Goal: Navigation & Orientation: Understand site structure

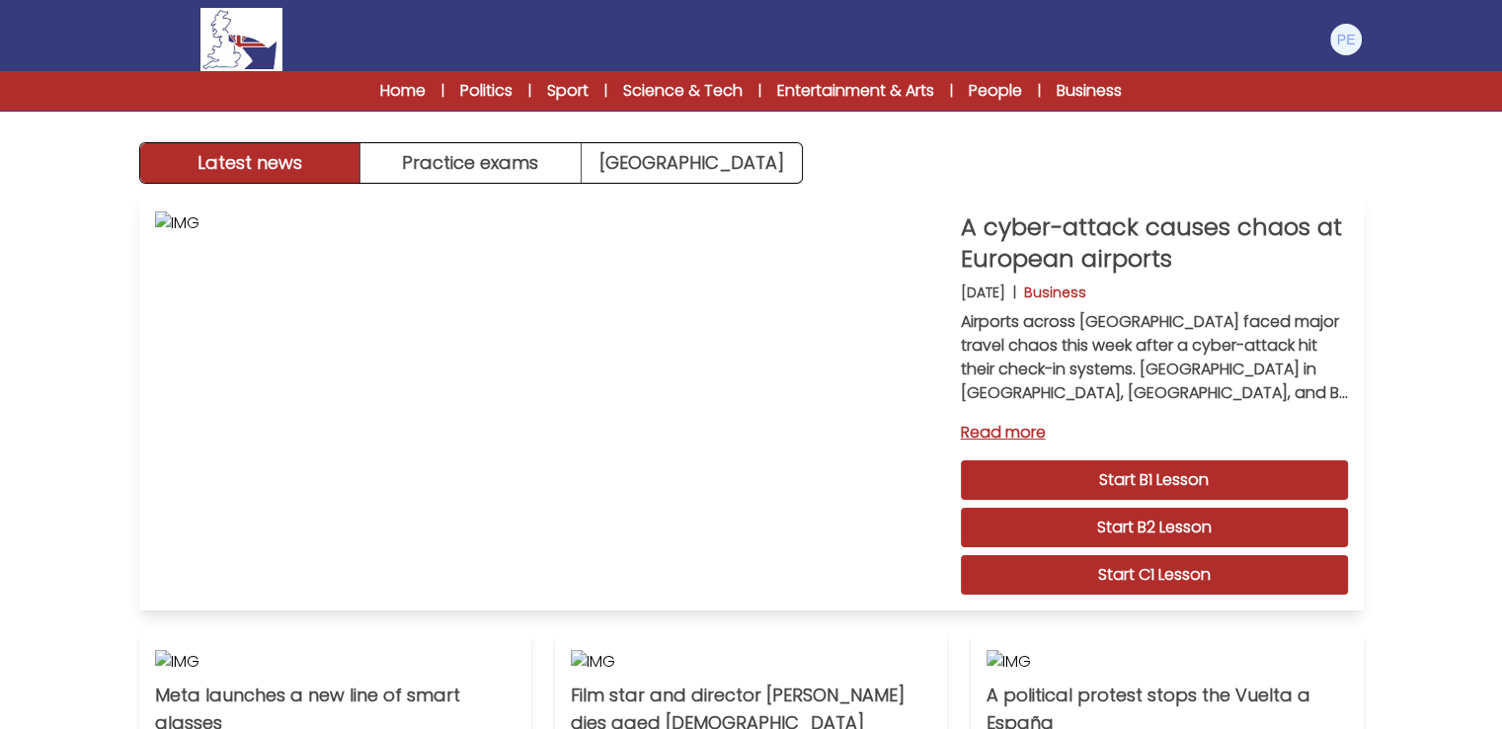
click at [1110, 475] on link "Start B1 Lesson" at bounding box center [1154, 479] width 387 height 39
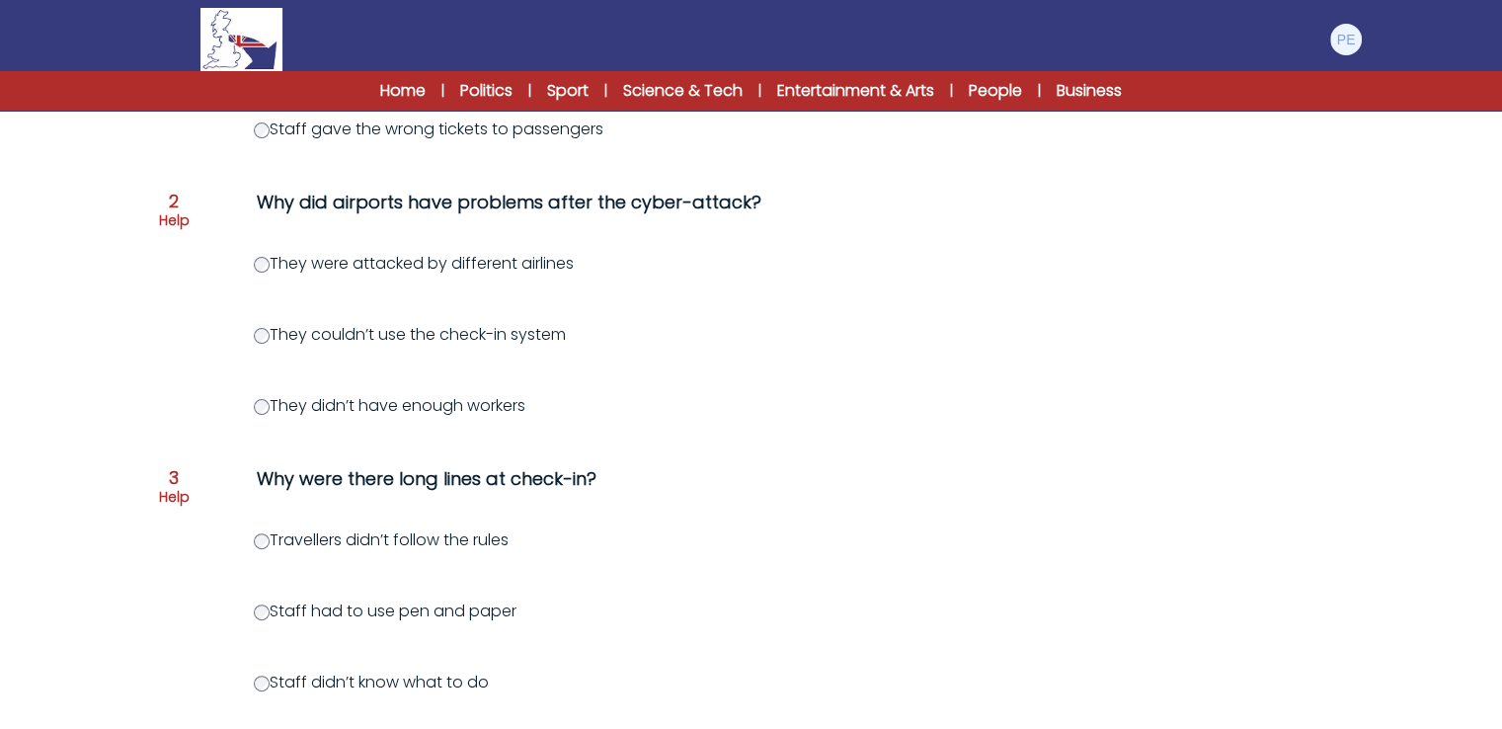
scroll to position [790, 0]
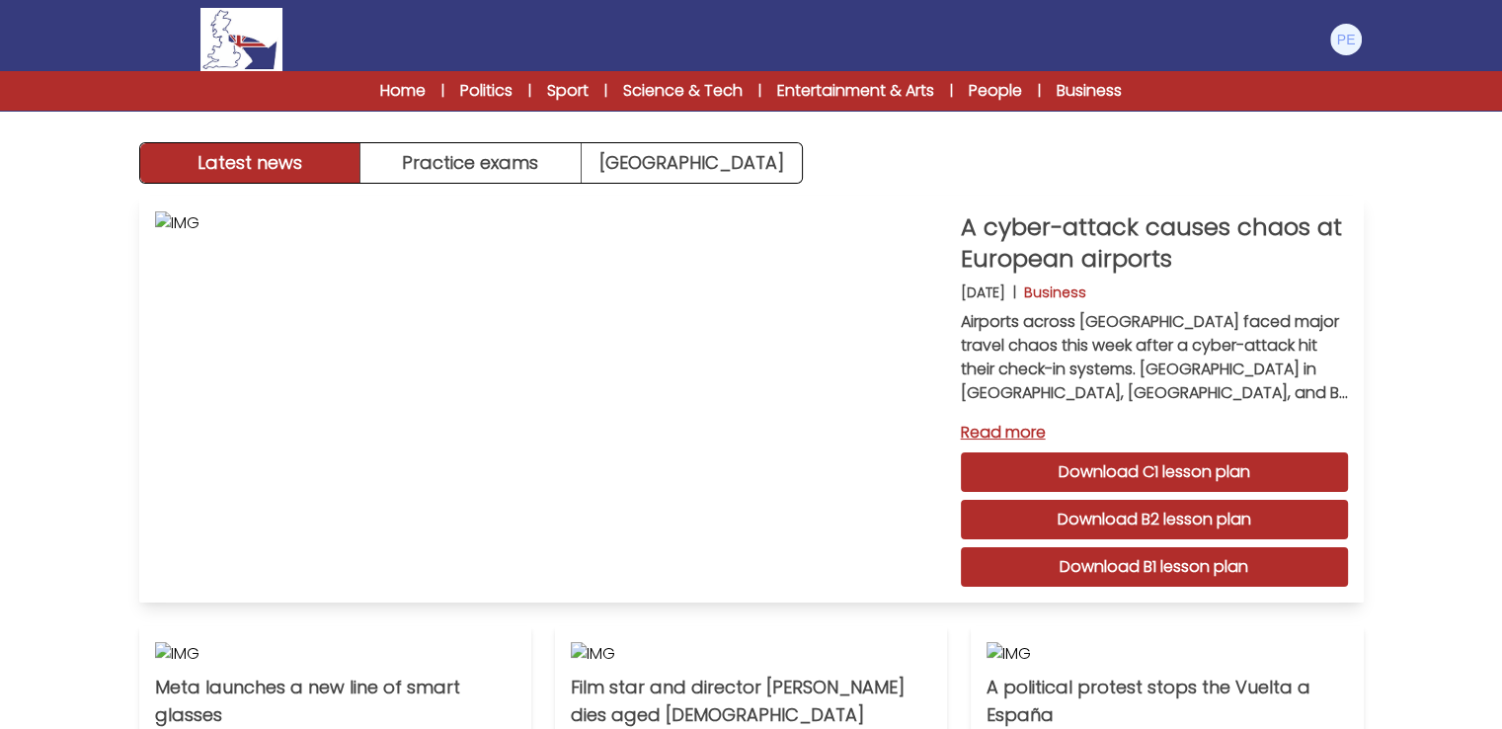
click at [1174, 523] on link "Download B2 lesson plan" at bounding box center [1154, 519] width 387 height 39
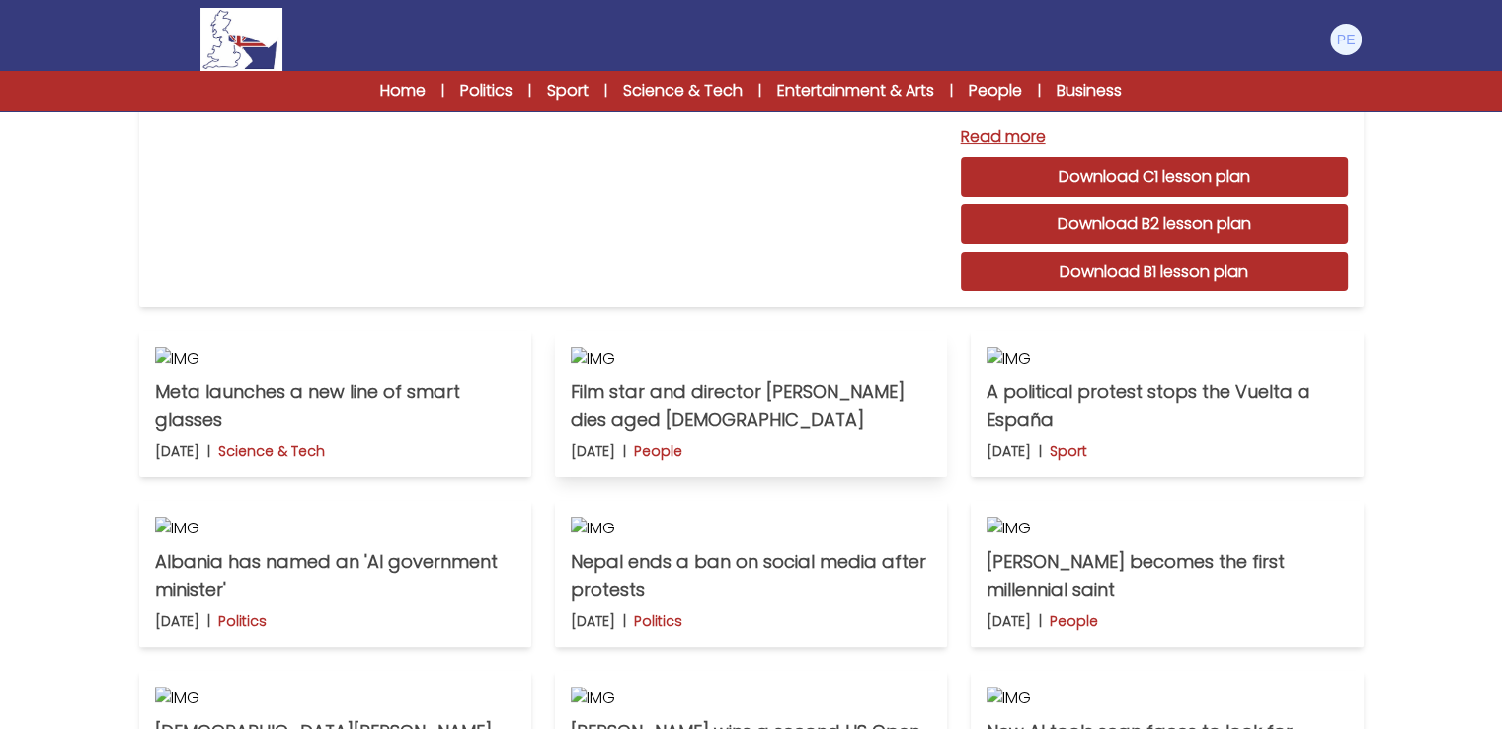
scroll to position [296, 0]
click at [492, 90] on link "Politics" at bounding box center [486, 91] width 52 height 24
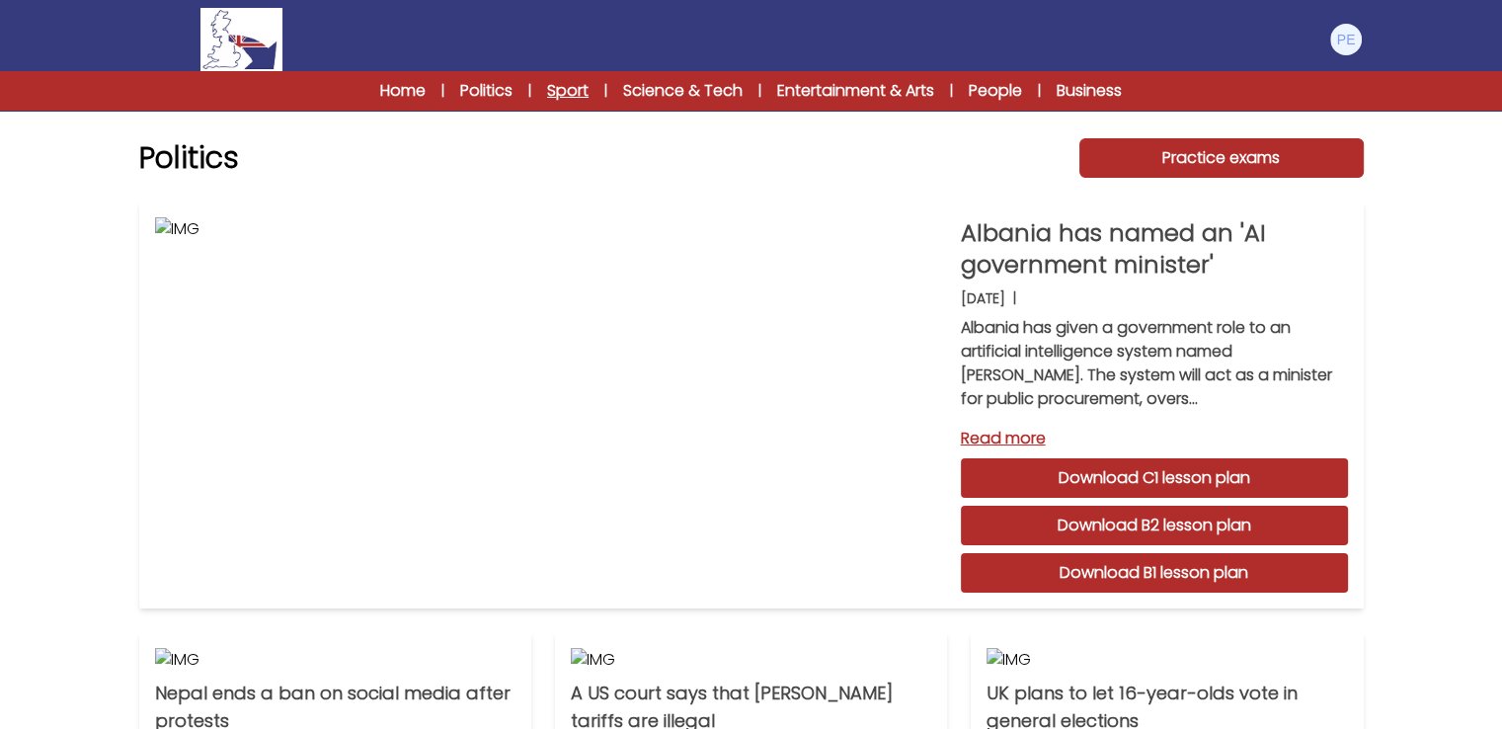
click at [565, 92] on link "Sport" at bounding box center [567, 91] width 41 height 24
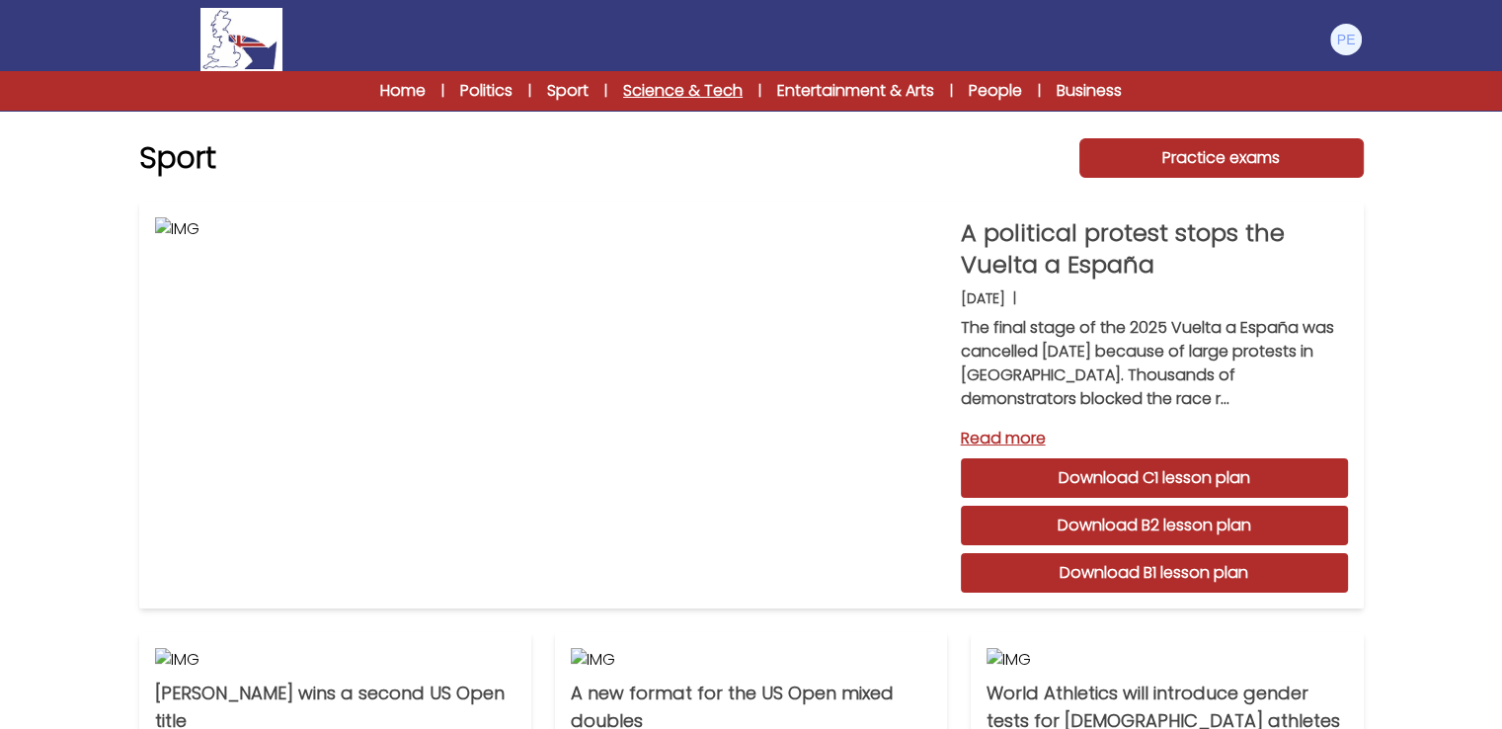
click at [657, 88] on link "Science & Tech" at bounding box center [682, 91] width 119 height 24
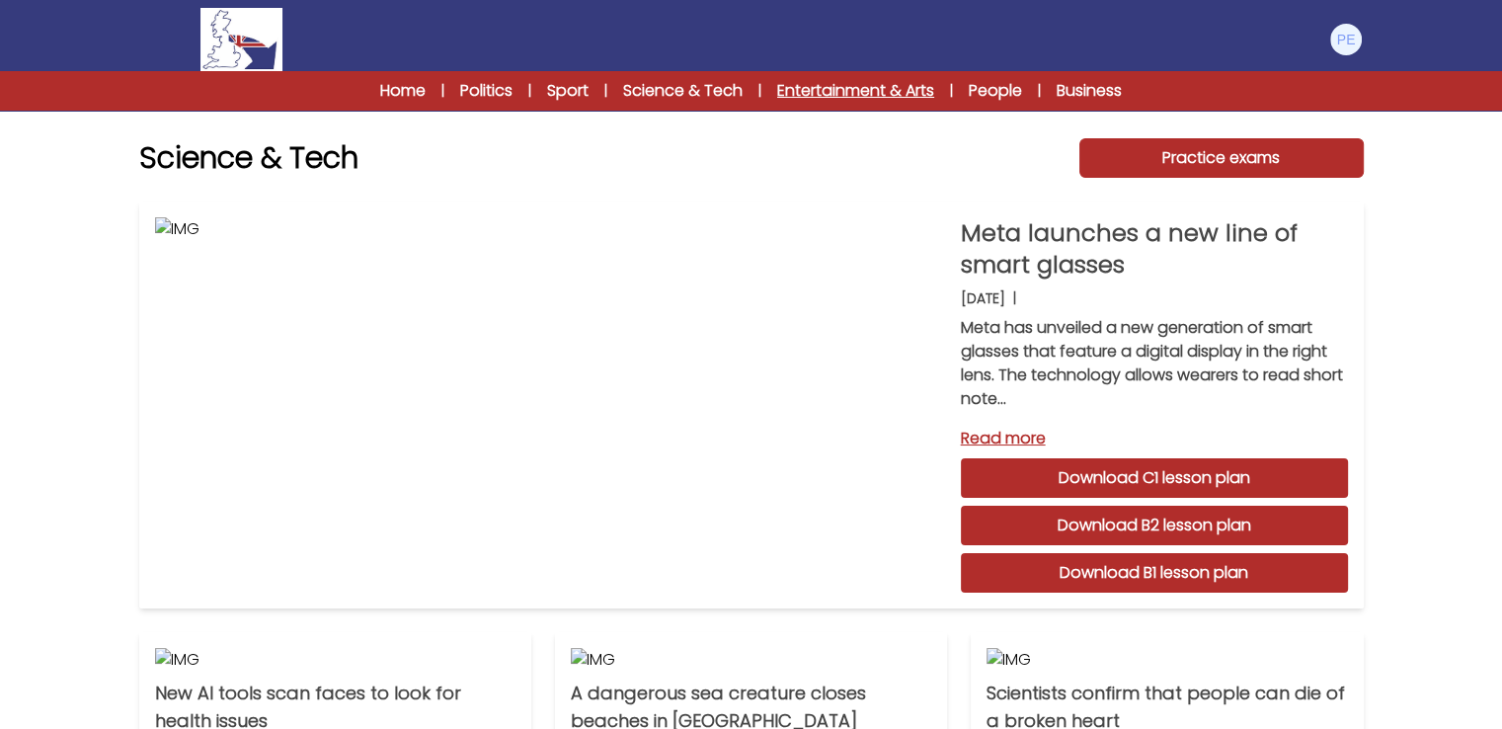
click at [829, 88] on link "Entertainment & Arts" at bounding box center [855, 91] width 157 height 24
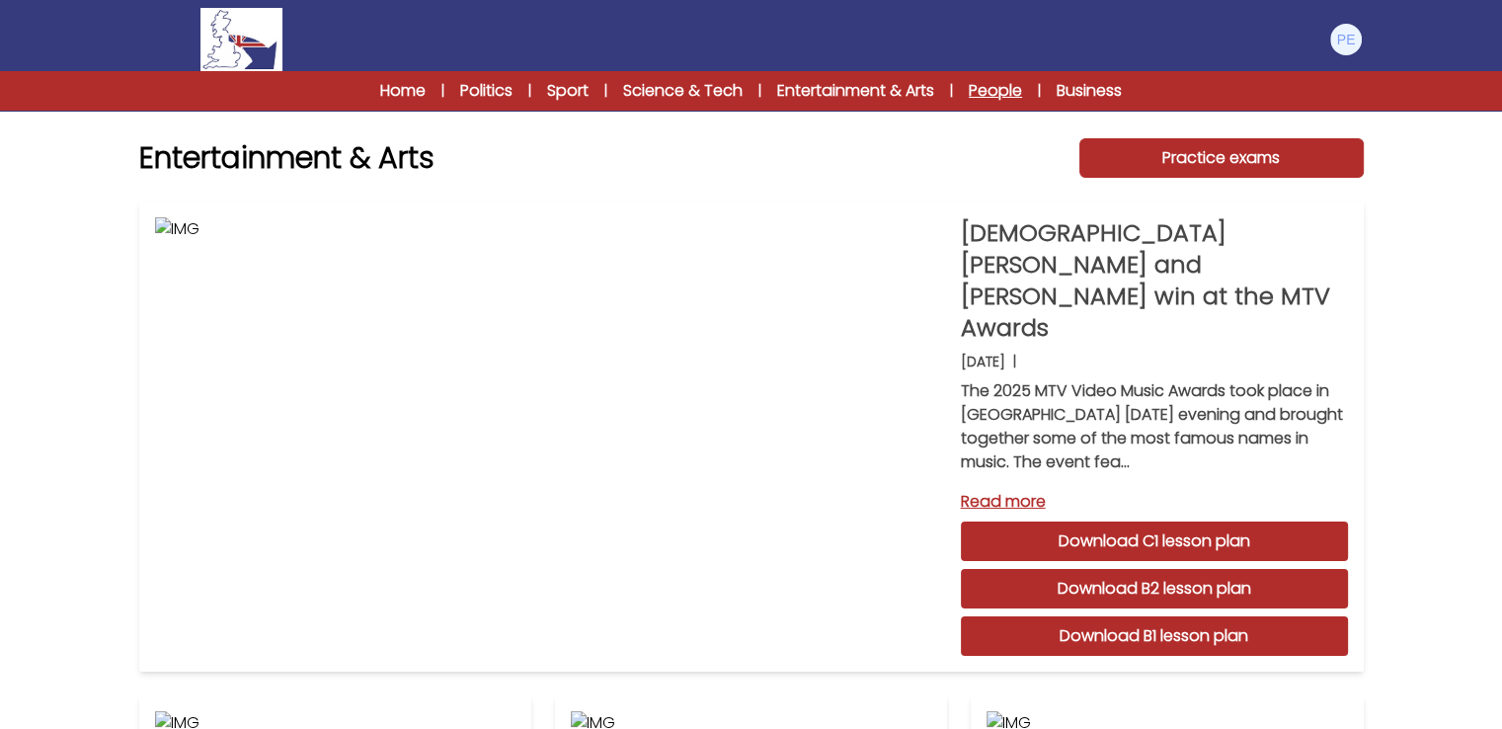
click at [998, 88] on link "People" at bounding box center [995, 91] width 53 height 24
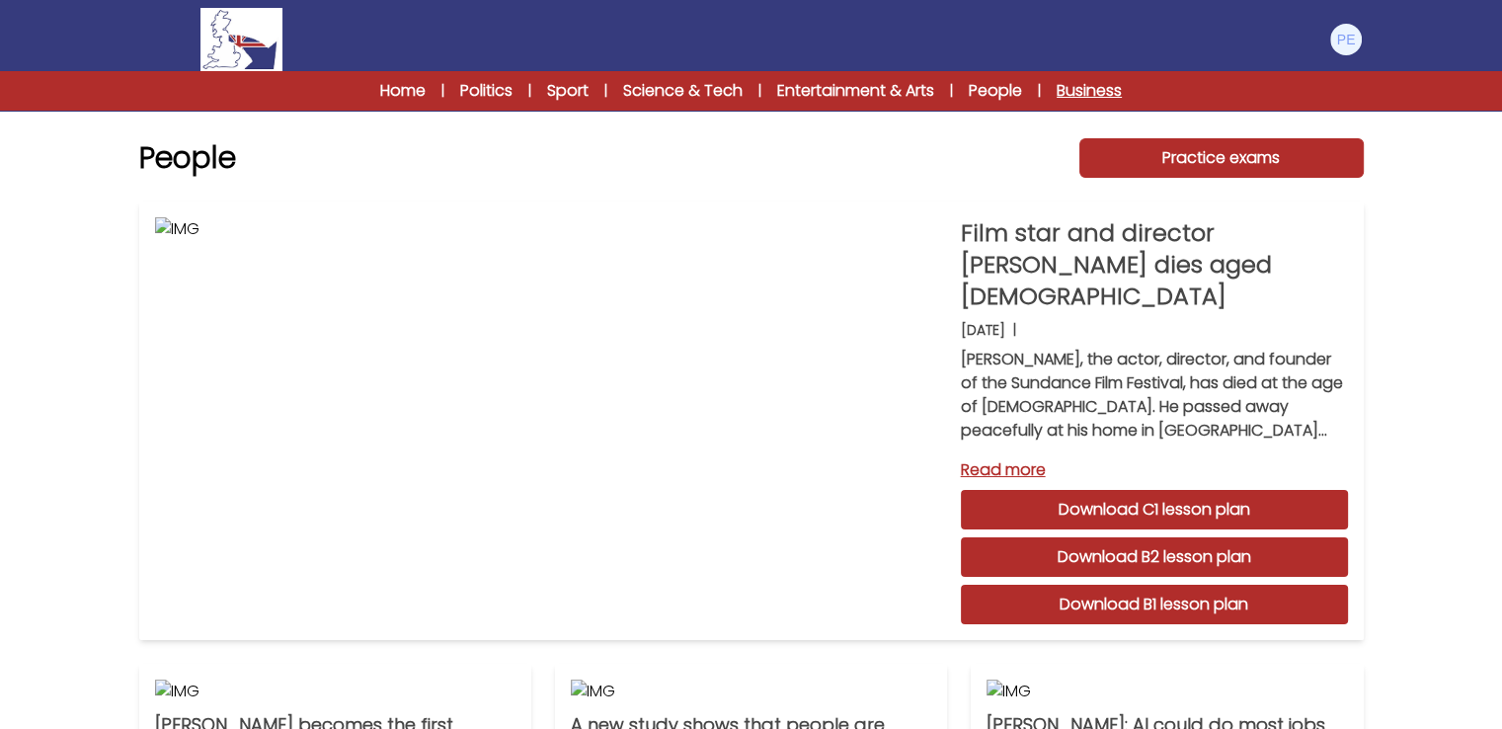
click at [1078, 87] on link "Business" at bounding box center [1088, 91] width 65 height 24
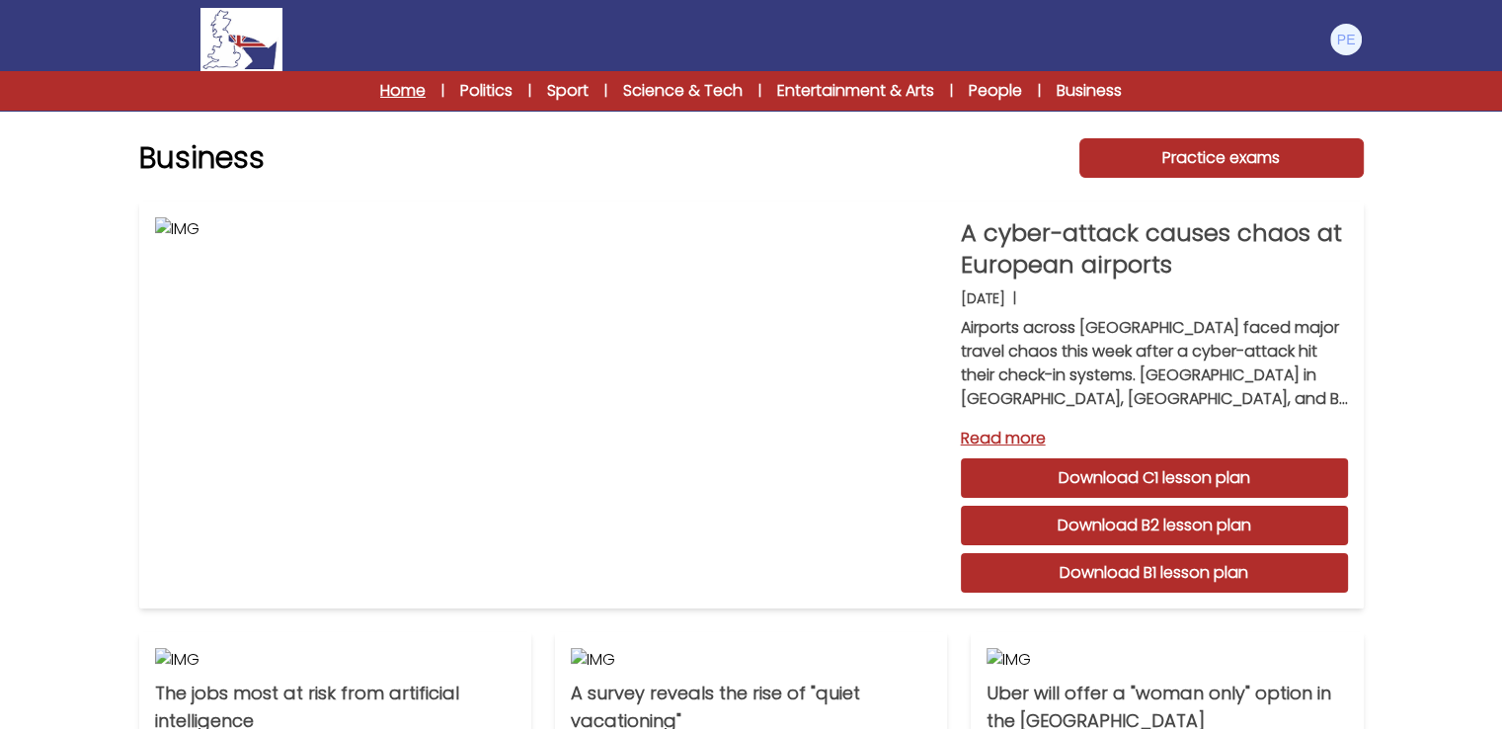
click at [392, 85] on link "Home" at bounding box center [402, 91] width 45 height 24
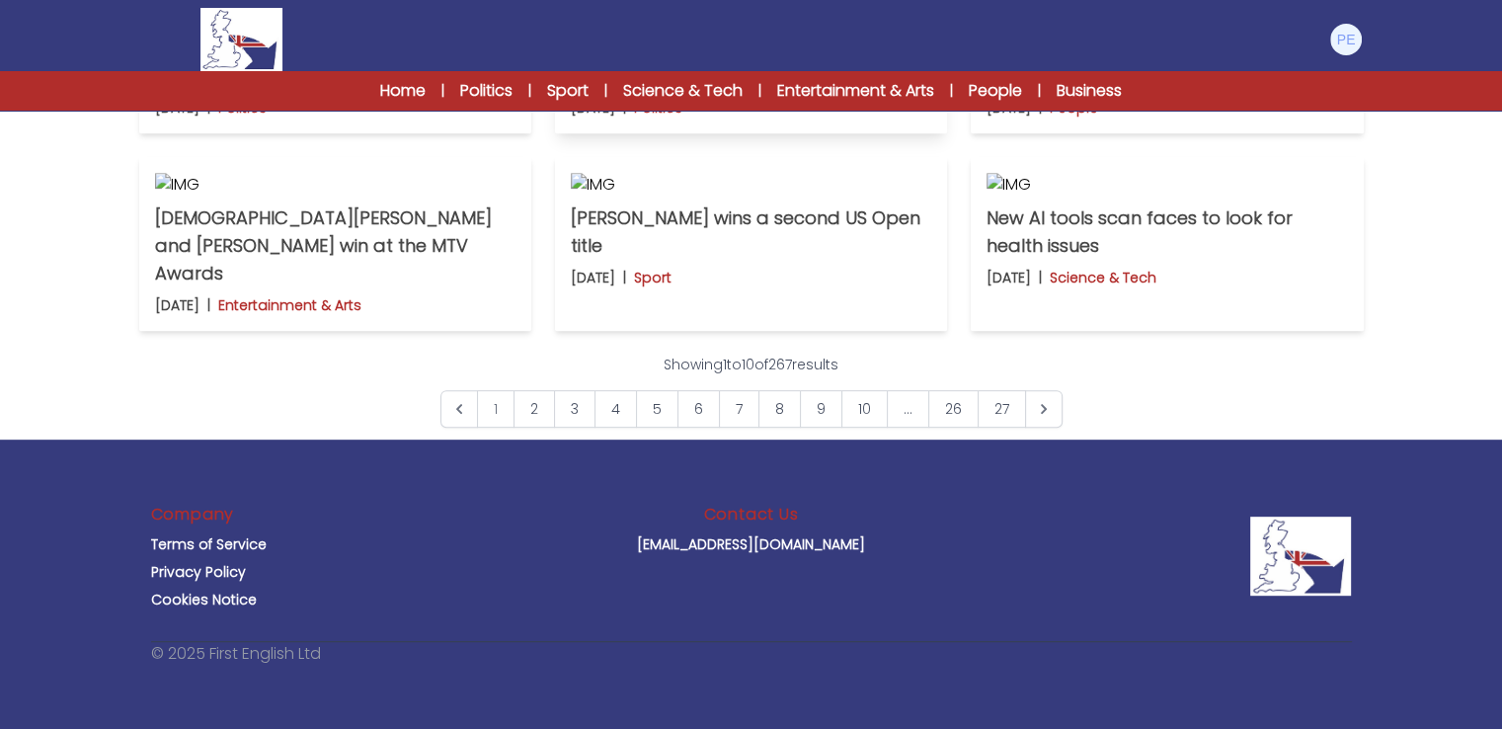
scroll to position [1185, 0]
